Goal: Task Accomplishment & Management: Use online tool/utility

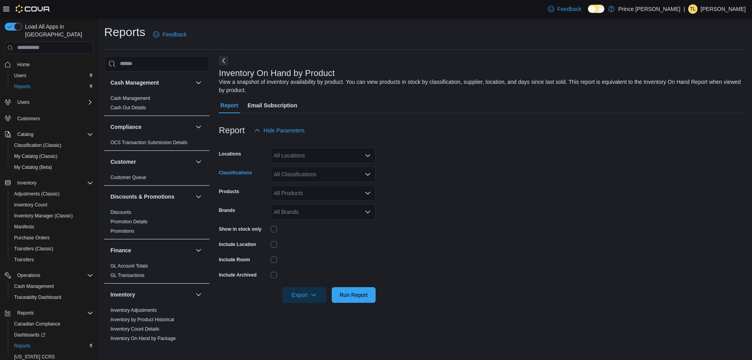
click at [365, 174] on icon "Open list of options" at bounding box center [368, 174] width 6 height 6
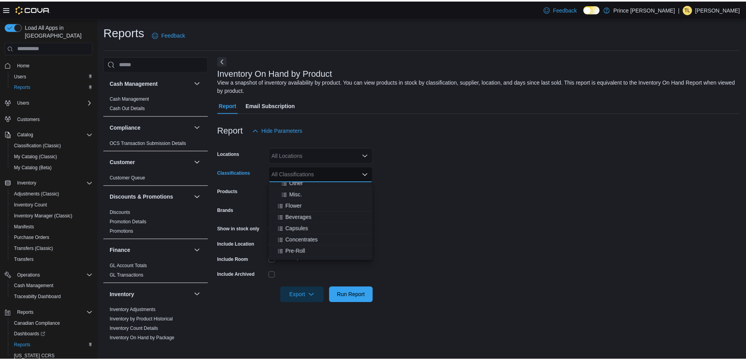
scroll to position [59, 0]
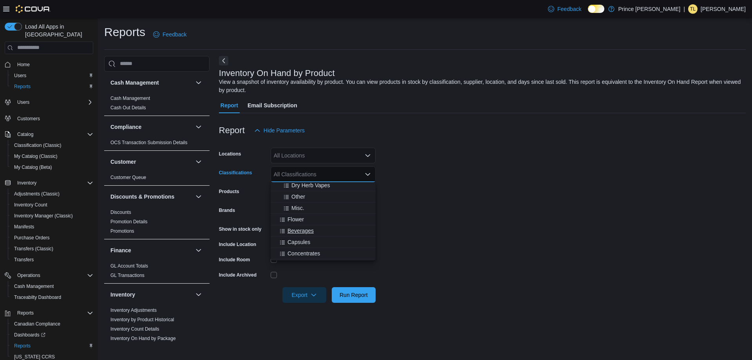
click at [302, 233] on span "Beverages" at bounding box center [301, 231] width 26 height 8
click at [514, 217] on form "Locations All Locations Classifications Beverages Products All Products Brands …" at bounding box center [482, 220] width 527 height 165
drag, startPoint x: 281, startPoint y: 238, endPoint x: 277, endPoint y: 246, distance: 8.4
click at [277, 246] on div at bounding box center [323, 244] width 105 height 12
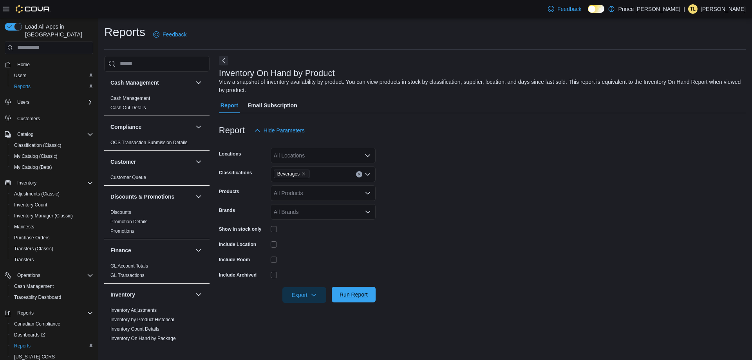
click at [362, 294] on span "Run Report" at bounding box center [354, 295] width 28 height 8
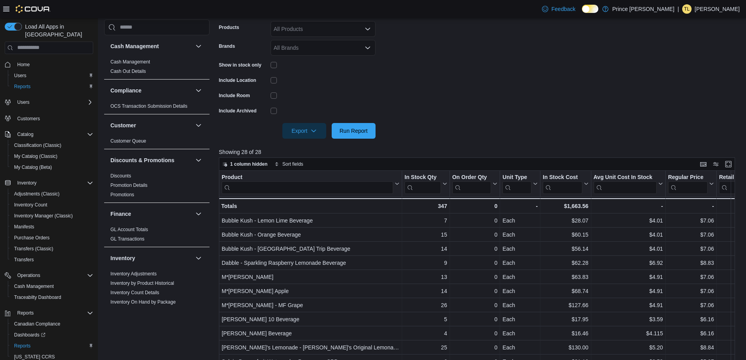
scroll to position [78, 0]
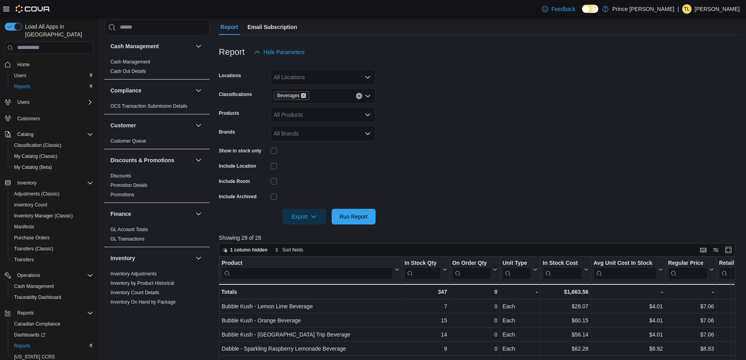
click at [304, 96] on icon "Remove Beverages from selection in this group" at bounding box center [303, 95] width 5 height 5
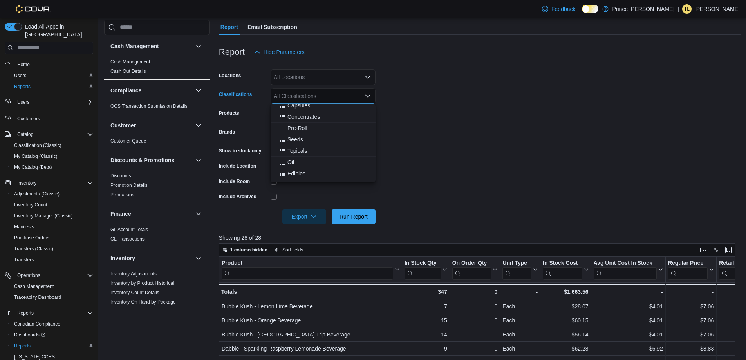
scroll to position [138, 0]
click at [291, 138] on span "Oil" at bounding box center [291, 142] width 7 height 8
click at [455, 120] on form "Locations All Locations Classifications Oil Combo box. Selected. Oil. Press Bac…" at bounding box center [480, 142] width 522 height 165
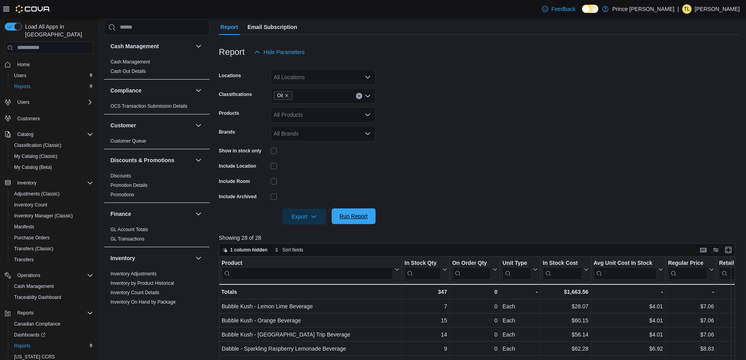
click at [369, 215] on span "Run Report" at bounding box center [354, 216] width 34 height 16
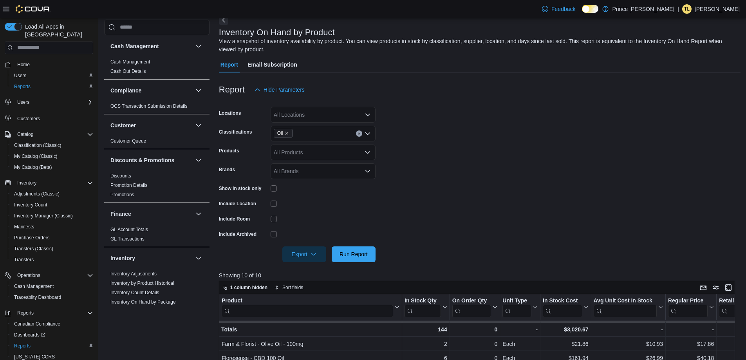
scroll to position [39, 0]
click at [288, 135] on icon "Remove Oil from selection in this group" at bounding box center [286, 134] width 5 height 5
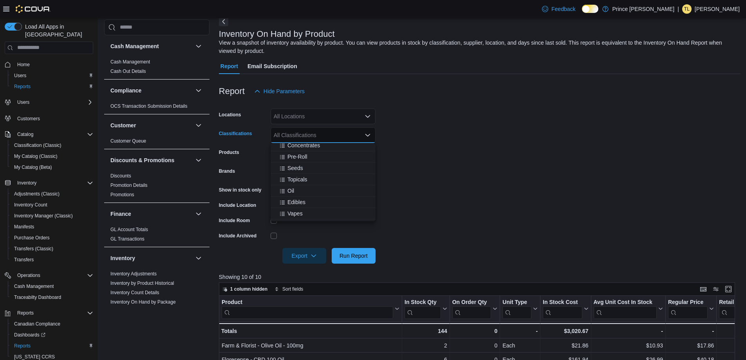
scroll to position [138, 0]
click at [295, 207] on span "Vapes" at bounding box center [295, 204] width 15 height 8
click at [368, 262] on span "Run Report" at bounding box center [354, 256] width 34 height 16
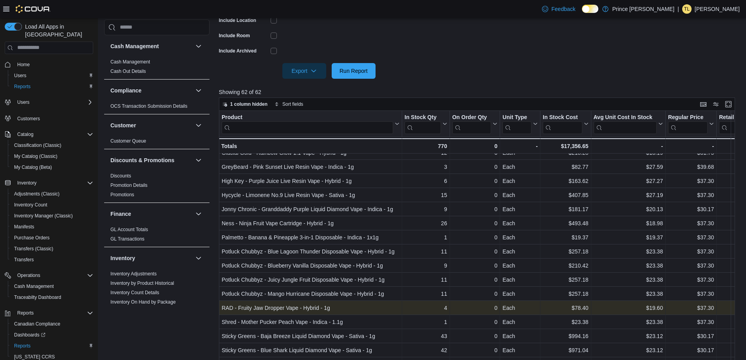
scroll to position [256, 0]
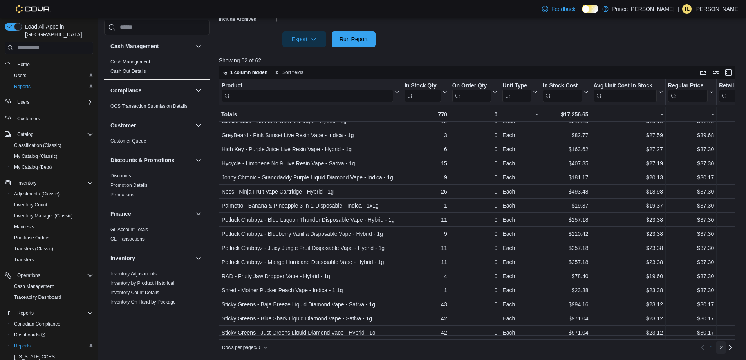
click at [723, 351] on span "2" at bounding box center [721, 348] width 3 height 8
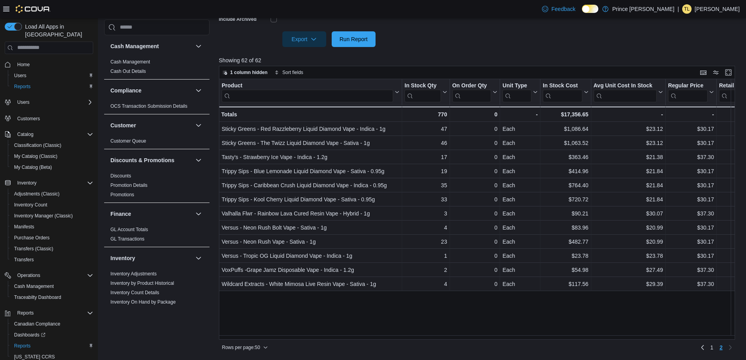
scroll to position [0, 0]
